Goal: Task Accomplishment & Management: Manage account settings

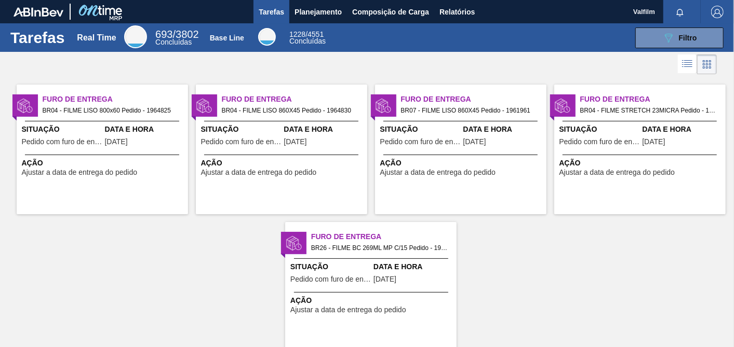
click at [289, 120] on div "Furo de Entrega BR04 - FILME LISO 860X45 Pedido - 1964830 Situação Pedido com f…" at bounding box center [281, 150] width 171 height 130
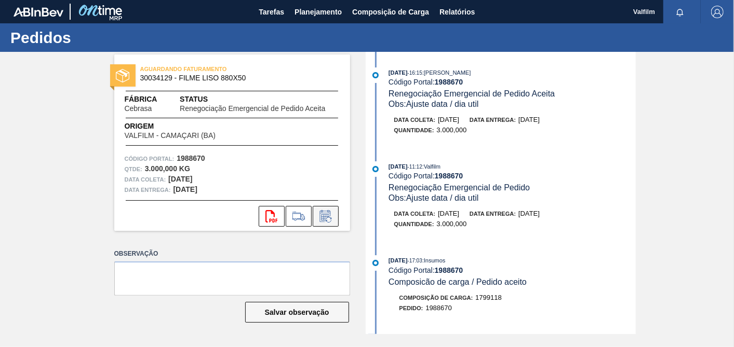
click at [323, 215] on icon at bounding box center [325, 216] width 17 height 12
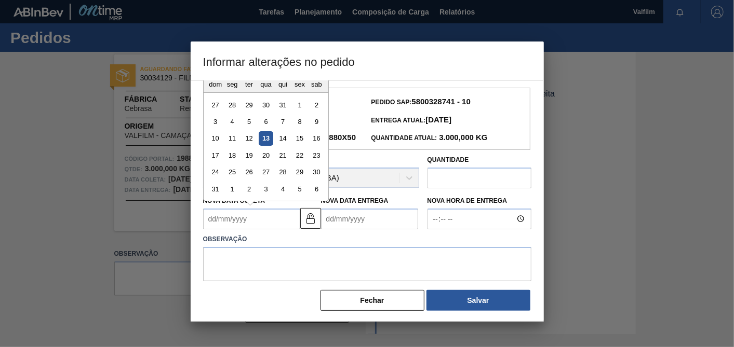
click at [241, 230] on Coleta "Nova Data Coleta" at bounding box center [251, 219] width 97 height 21
click at [218, 76] on div "agosto 2025" at bounding box center [266, 71] width 125 height 9
click at [230, 163] on div "18" at bounding box center [232, 156] width 14 height 14
type Coleta "[DATE]"
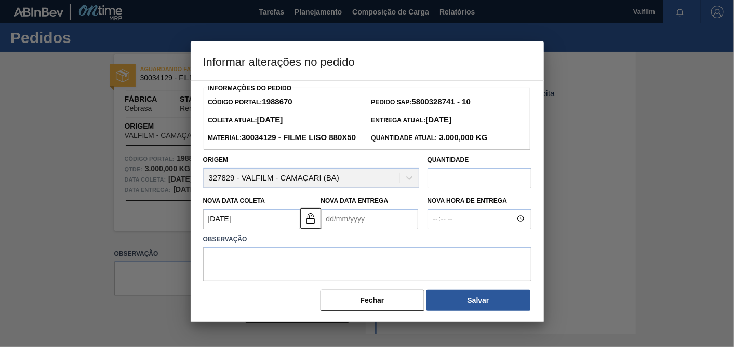
click at [357, 230] on Entrega "Nova Data Entrega" at bounding box center [369, 219] width 97 height 21
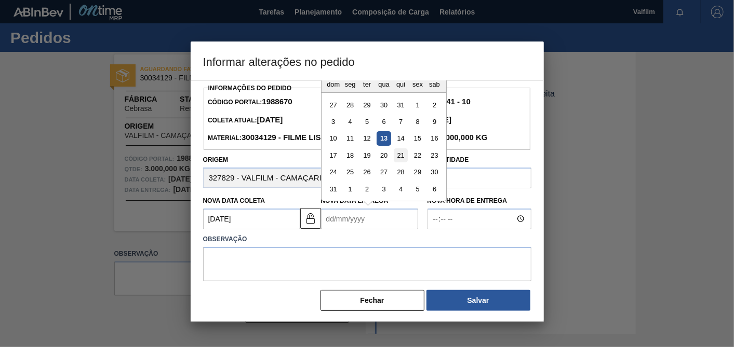
click at [403, 163] on div "21" at bounding box center [400, 156] width 14 height 14
type Entrega "[DATE]"
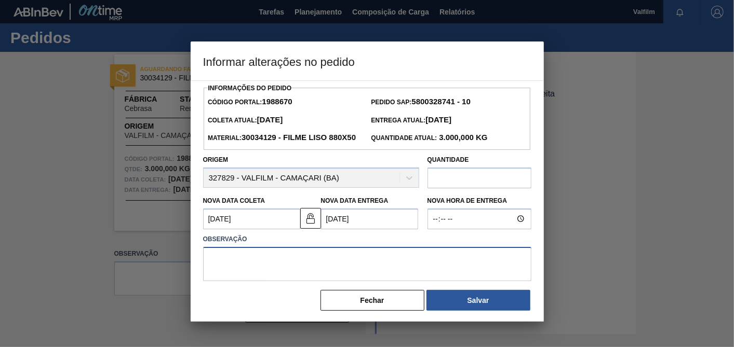
click at [368, 281] on textarea at bounding box center [367, 264] width 328 height 34
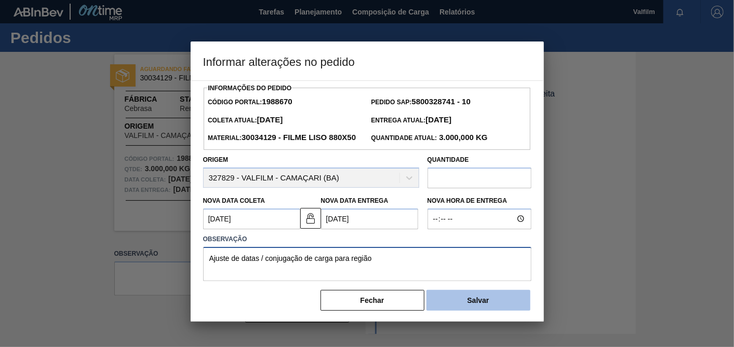
type textarea "Ajuste de datas / conjugação de carga para região"
click at [457, 306] on button "Salvar" at bounding box center [478, 300] width 104 height 21
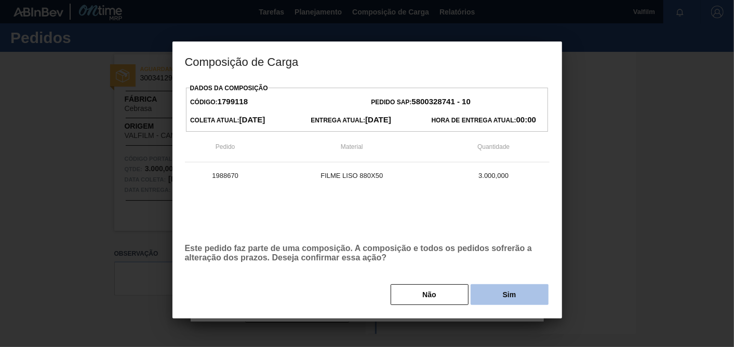
click at [511, 293] on button "Sim" at bounding box center [509, 295] width 78 height 21
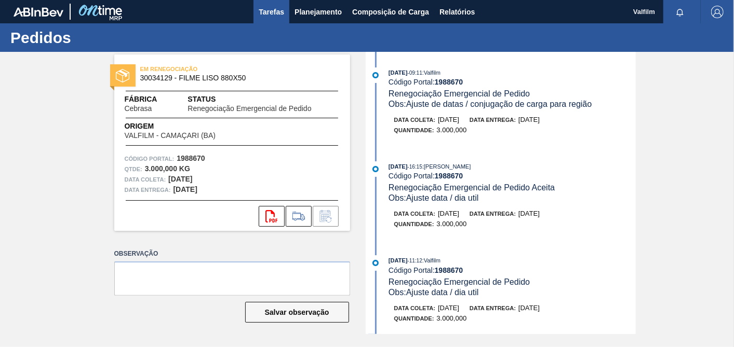
click at [276, 13] on span "Tarefas" at bounding box center [271, 12] width 25 height 12
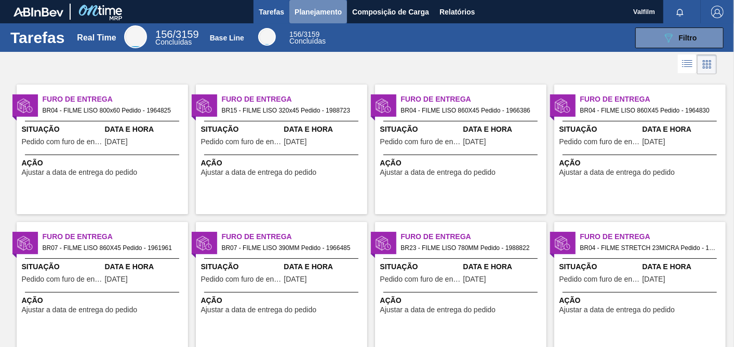
click at [304, 8] on span "Planejamento" at bounding box center [317, 12] width 47 height 12
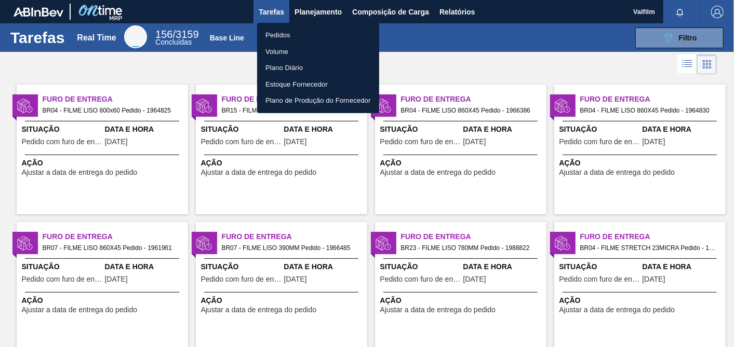
click at [276, 14] on div at bounding box center [367, 173] width 734 height 347
